Goal: Use online tool/utility: Utilize a website feature to perform a specific function

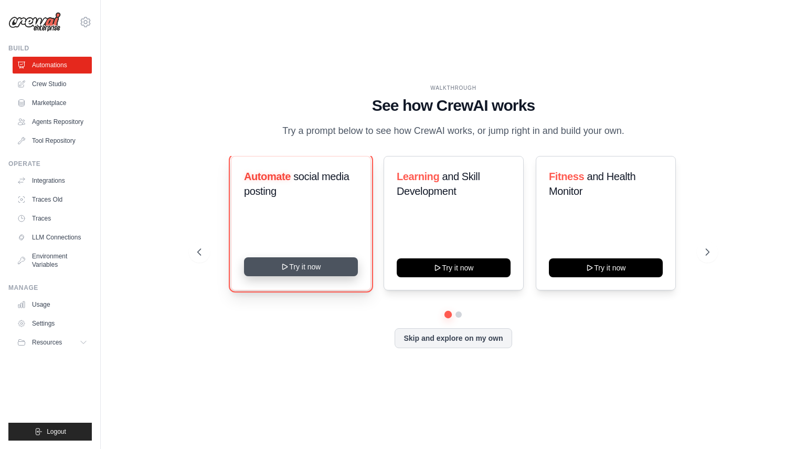
click at [297, 270] on button "Try it now" at bounding box center [301, 266] width 114 height 19
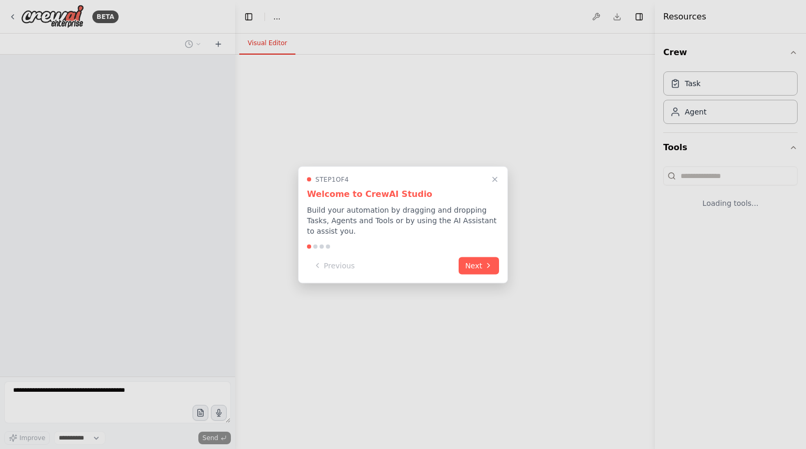
select select "****"
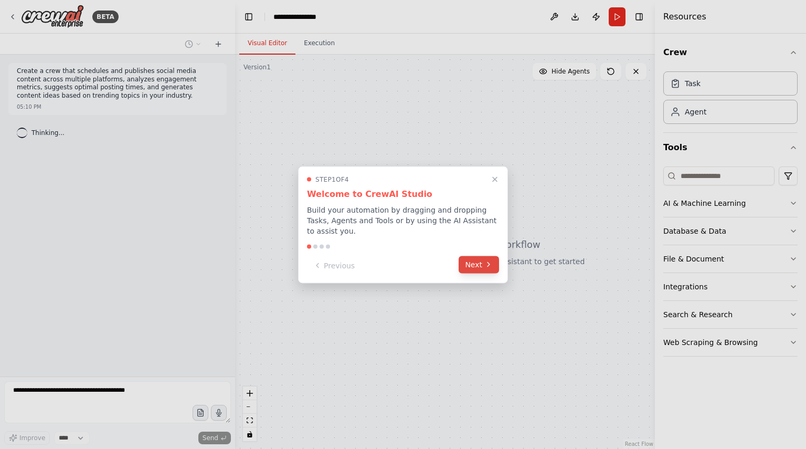
click at [479, 256] on button "Next" at bounding box center [479, 264] width 40 height 17
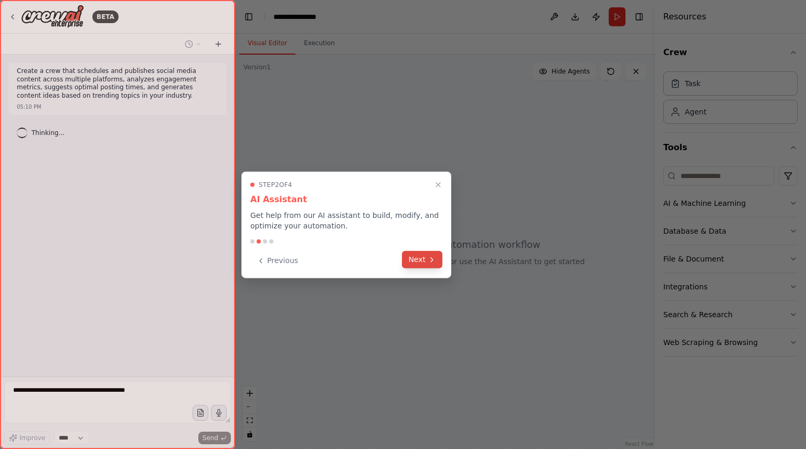
click at [421, 260] on button "Next" at bounding box center [422, 259] width 40 height 17
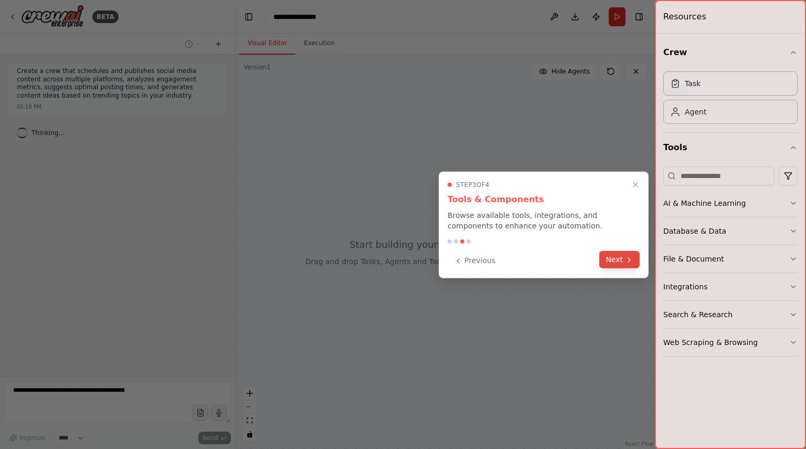
click at [618, 261] on button "Next" at bounding box center [619, 259] width 40 height 17
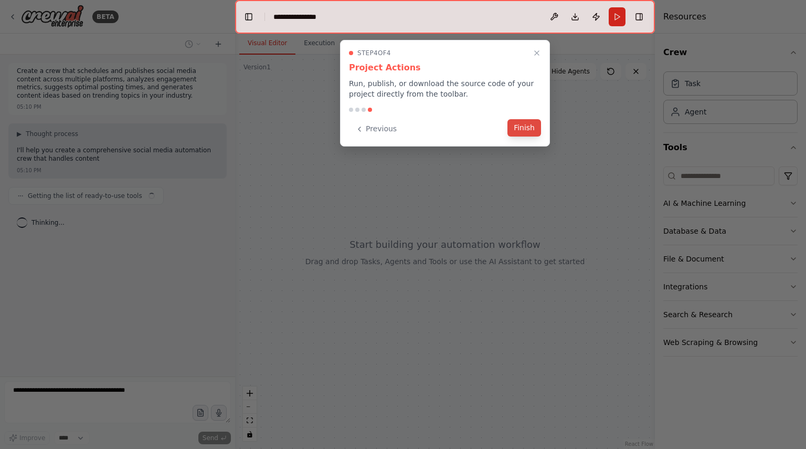
click at [527, 130] on button "Finish" at bounding box center [524, 127] width 34 height 17
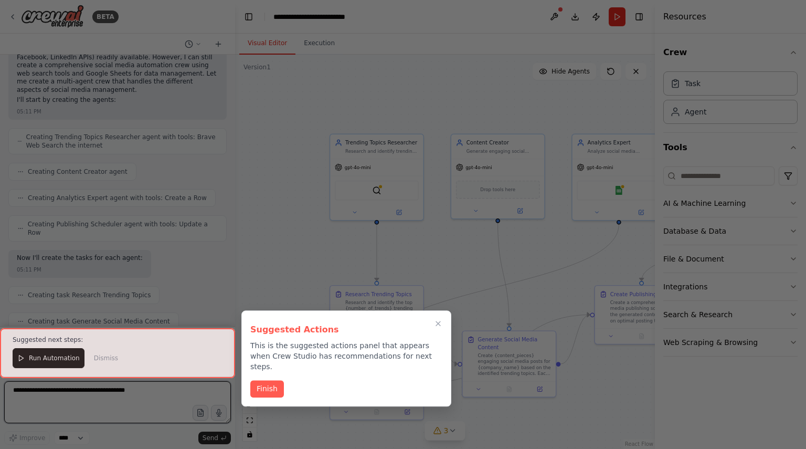
scroll to position [1081, 0]
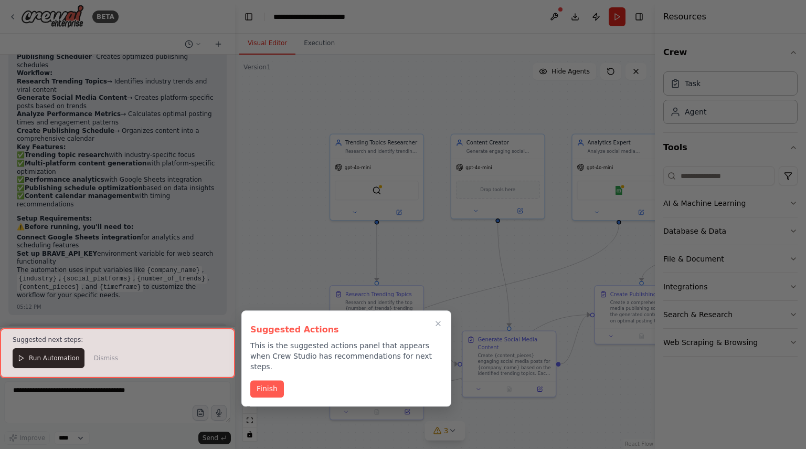
click at [407, 93] on div at bounding box center [403, 224] width 806 height 449
click at [260, 379] on button "Finish" at bounding box center [267, 387] width 34 height 17
